Goal: Task Accomplishment & Management: Use online tool/utility

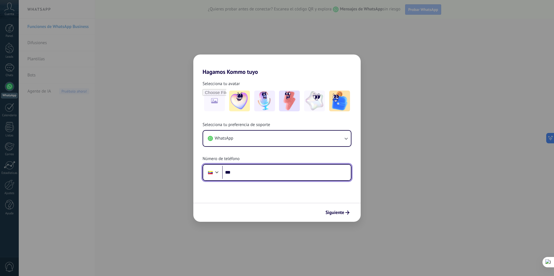
click at [247, 175] on input "***" at bounding box center [286, 172] width 129 height 13
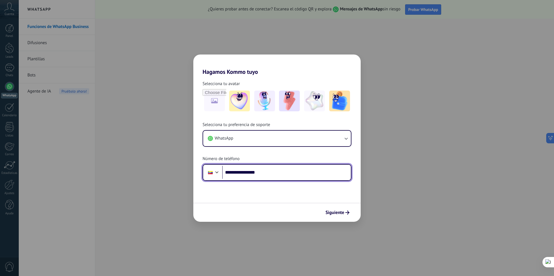
type input "**********"
click at [340, 213] on span "Siguiente" at bounding box center [335, 213] width 19 height 4
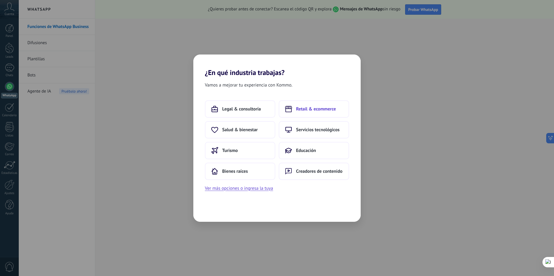
click at [312, 107] on span "Retail & ecommerce" at bounding box center [316, 109] width 40 height 6
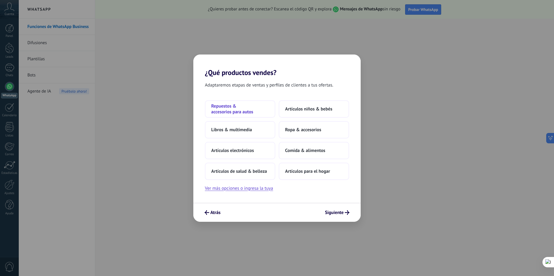
click at [242, 112] on span "Repuestos & accesorios para autos" at bounding box center [240, 109] width 58 height 12
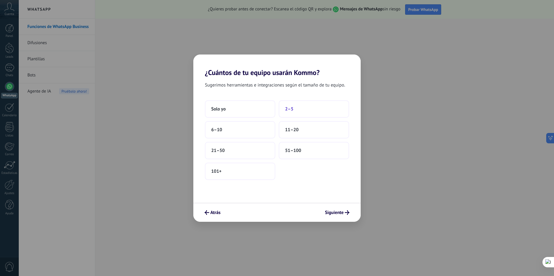
click at [289, 110] on span "2–5" at bounding box center [289, 109] width 8 height 6
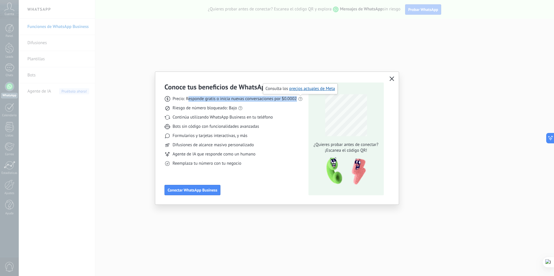
drag, startPoint x: 188, startPoint y: 100, endPoint x: 300, endPoint y: 98, distance: 112.3
click at [300, 98] on div "Precio: Responde gratis o inicia nuevas conversaciones por $0.0002" at bounding box center [234, 99] width 138 height 6
click at [197, 113] on div "Precio: Responde gratis o inicia nuevas conversaciones por $0.0002 Riesgo de nú…" at bounding box center [234, 128] width 138 height 75
click at [391, 78] on icon "button" at bounding box center [392, 78] width 5 height 5
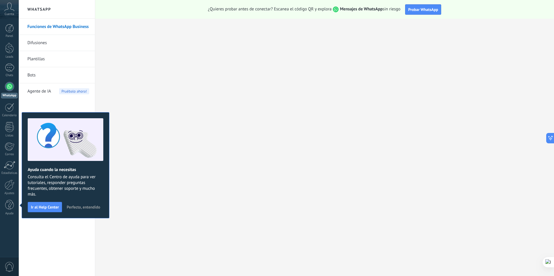
click at [96, 206] on span "Perfecto, entendido" at bounding box center [83, 207] width 33 height 4
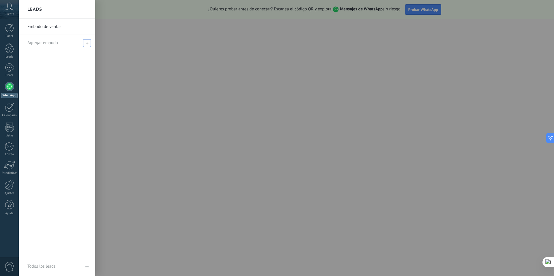
click at [85, 45] on span at bounding box center [87, 43] width 8 height 8
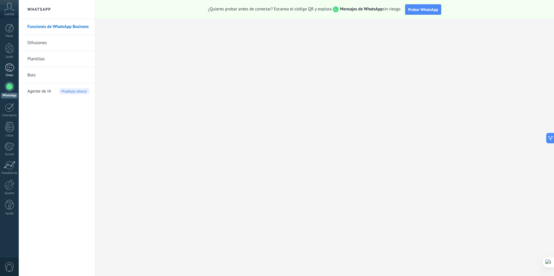
click at [9, 71] on div at bounding box center [9, 67] width 9 height 8
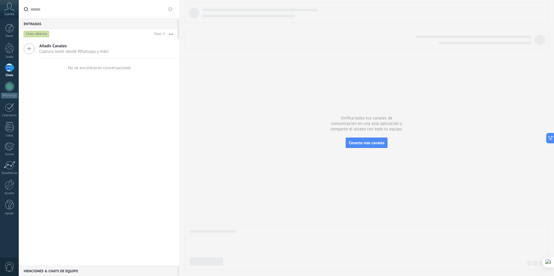
click at [29, 47] on icon at bounding box center [29, 48] width 11 height 11
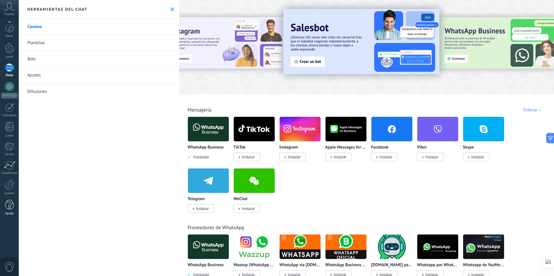
click at [12, 203] on div at bounding box center [9, 205] width 9 height 10
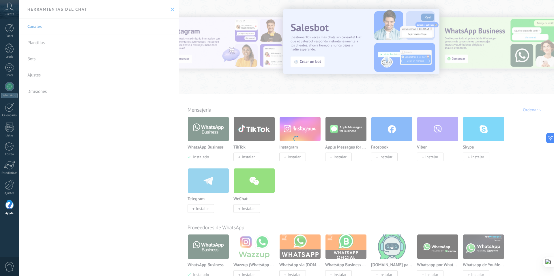
click at [91, 89] on body ".abccls-1,.abccls-2{fill-rule:evenodd}.abccls-2{fill:#fff} .abfcls-1{fill:none}…" at bounding box center [277, 138] width 554 height 276
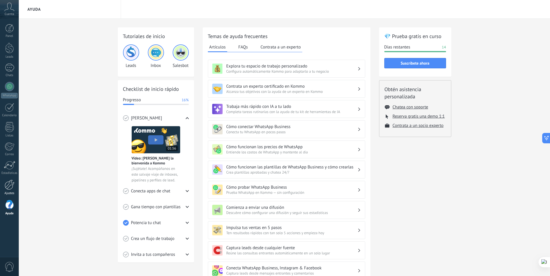
click at [10, 181] on div at bounding box center [10, 185] width 10 height 10
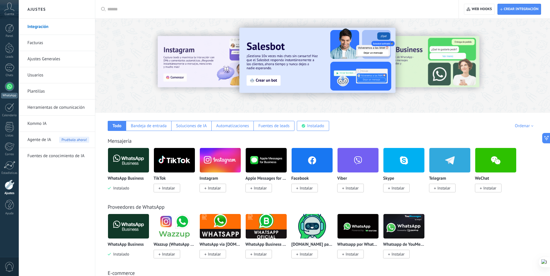
click at [7, 91] on link "WhatsApp" at bounding box center [9, 90] width 19 height 16
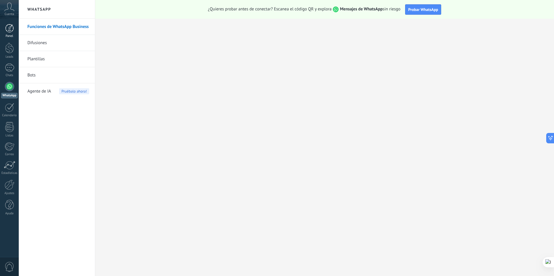
click at [10, 27] on div at bounding box center [9, 28] width 9 height 9
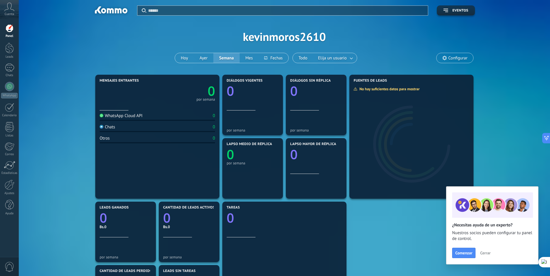
click at [7, 11] on icon at bounding box center [9, 7] width 10 height 9
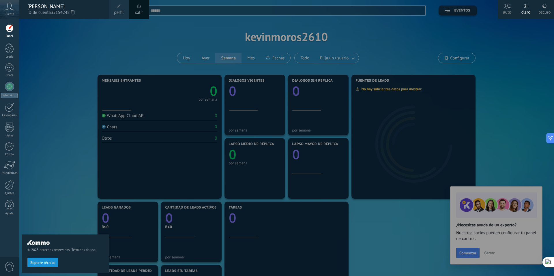
click at [83, 58] on div "© 2025 derechos reservados | Términos de uso Soporte técnico" at bounding box center [65, 147] width 87 height 257
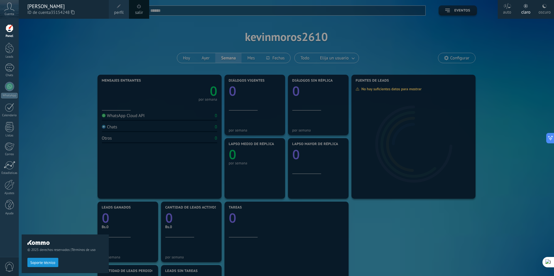
drag, startPoint x: 269, startPoint y: 18, endPoint x: 157, endPoint y: 23, distance: 111.8
click at [268, 18] on div at bounding box center [296, 138] width 554 height 276
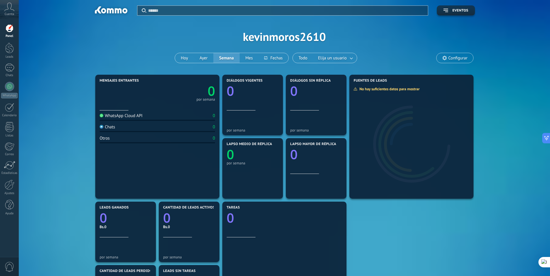
click at [455, 61] on span "Configurar" at bounding box center [454, 58] width 37 height 10
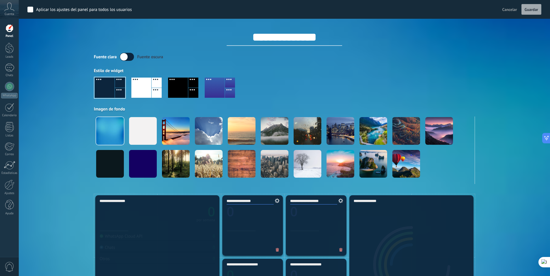
click at [513, 11] on span "Cancelar" at bounding box center [509, 9] width 15 height 5
